Goal: Transaction & Acquisition: Purchase product/service

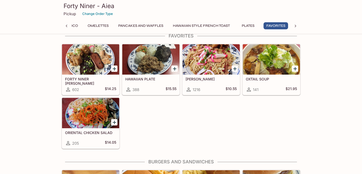
scroll to position [1022, 0]
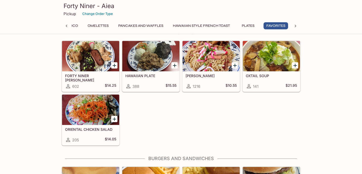
click at [96, 118] on div at bounding box center [90, 110] width 57 height 30
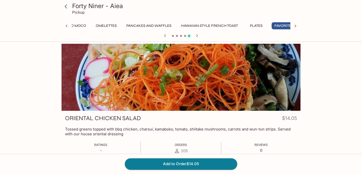
scroll to position [0, 116]
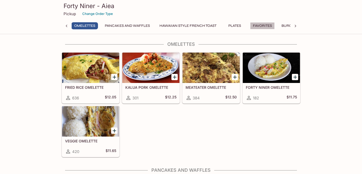
click at [267, 25] on button "Favorites" at bounding box center [262, 25] width 25 height 7
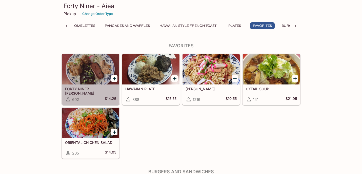
click at [101, 74] on div at bounding box center [90, 69] width 57 height 30
